Goal: Information Seeking & Learning: Learn about a topic

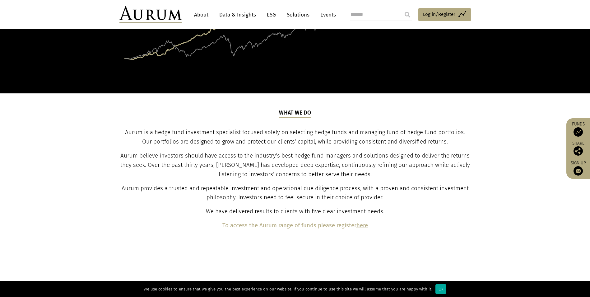
scroll to position [167, 0]
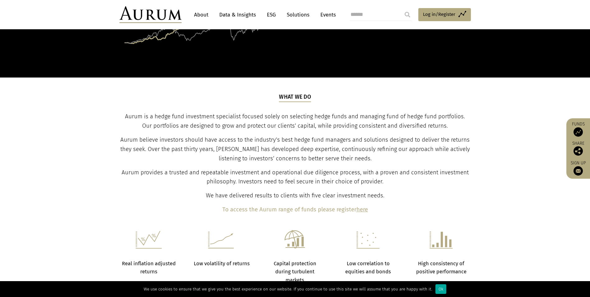
click at [201, 13] on link "About" at bounding box center [201, 15] width 21 height 12
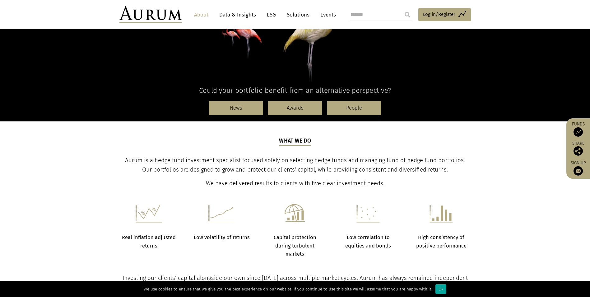
scroll to position [117, 0]
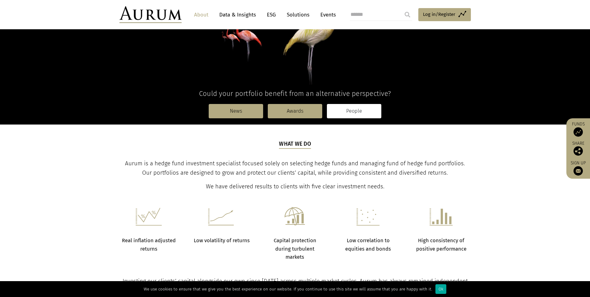
click at [346, 107] on link "People" at bounding box center [354, 111] width 54 height 14
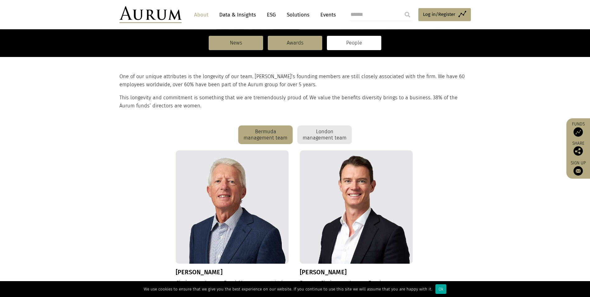
scroll to position [120, 0]
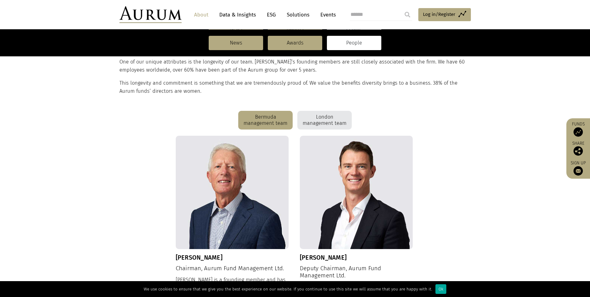
click at [317, 118] on div "London management team" at bounding box center [324, 120] width 54 height 19
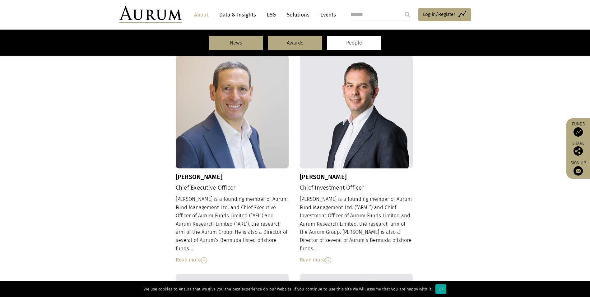
scroll to position [230, 0]
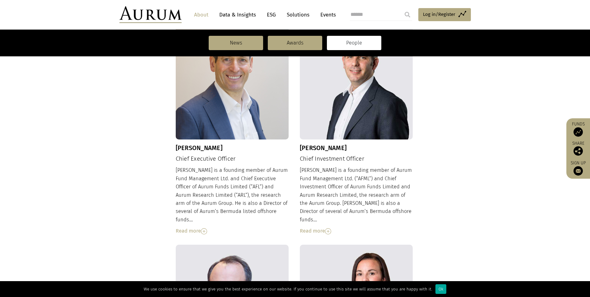
click at [318, 227] on div "Read more" at bounding box center [356, 231] width 113 height 8
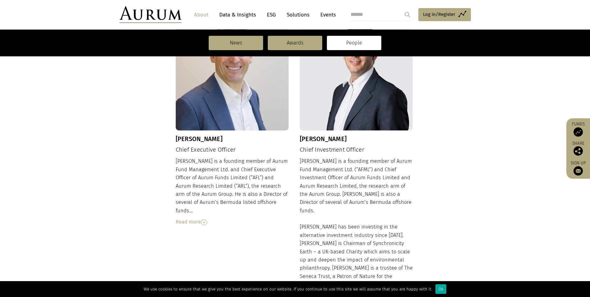
scroll to position [240, 0]
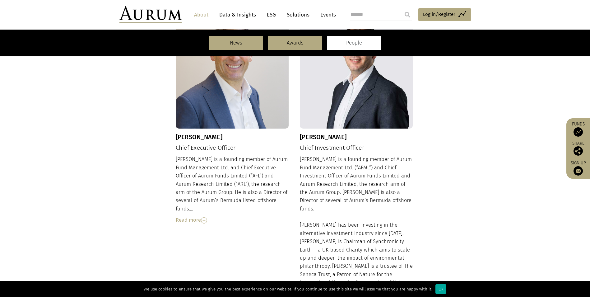
click at [185, 216] on div "Read more" at bounding box center [232, 220] width 113 height 8
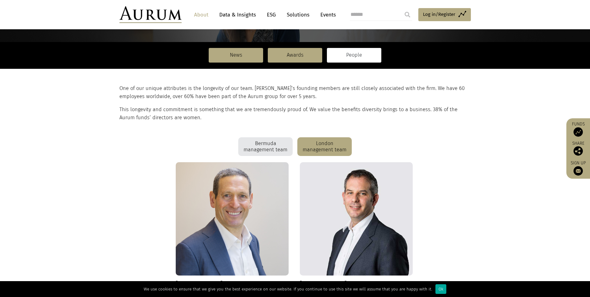
scroll to position [99, 0]
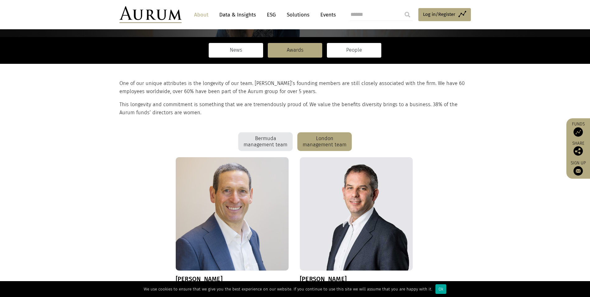
click at [240, 48] on link "News" at bounding box center [236, 50] width 54 height 14
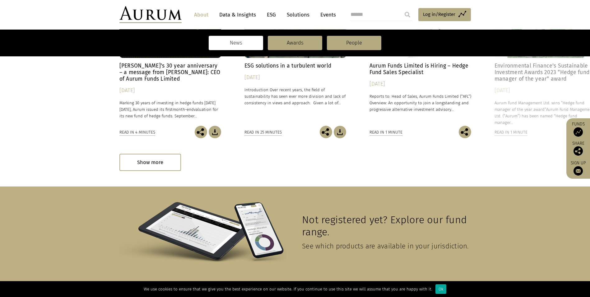
scroll to position [208, 0]
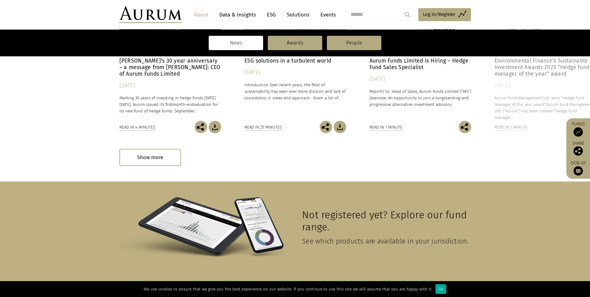
click at [580, 132] on img at bounding box center [578, 131] width 9 height 9
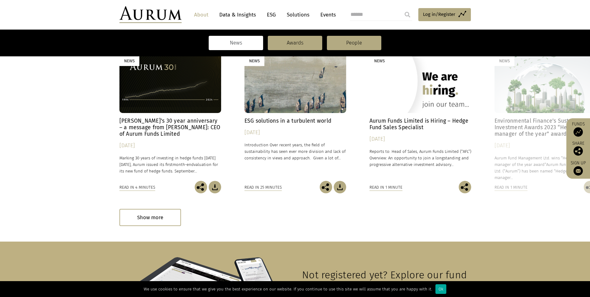
scroll to position [116, 0]
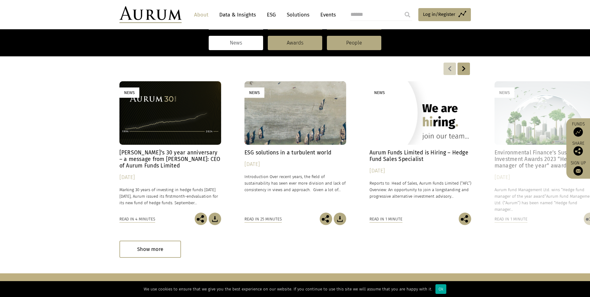
click at [234, 13] on link "Data & Insights" at bounding box center [237, 15] width 43 height 12
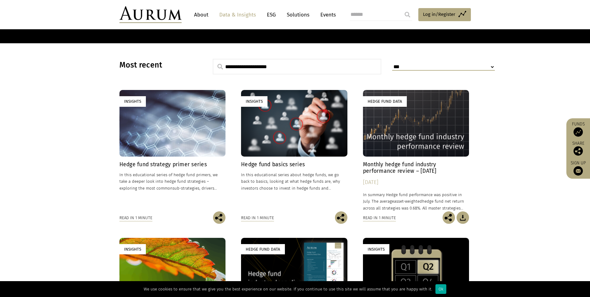
scroll to position [149, 0]
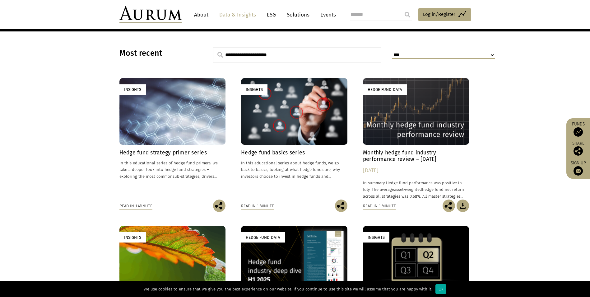
click at [525, 81] on section "**********" at bounding box center [295, 226] width 590 height 390
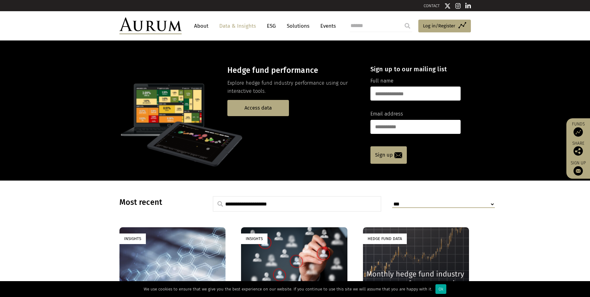
scroll to position [0, 0]
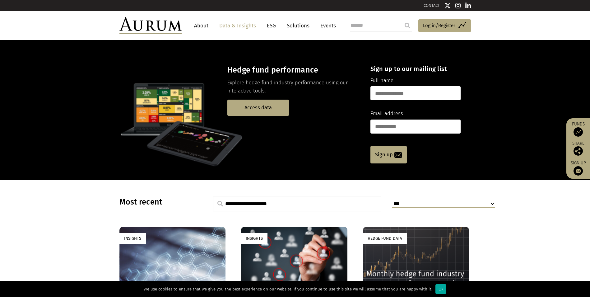
click at [200, 24] on link "About" at bounding box center [201, 26] width 21 height 12
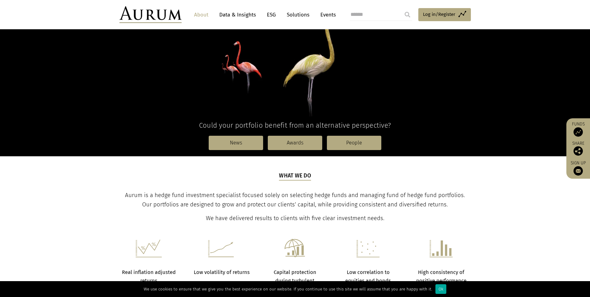
scroll to position [111, 0]
